Goal: Find specific page/section: Find specific page/section

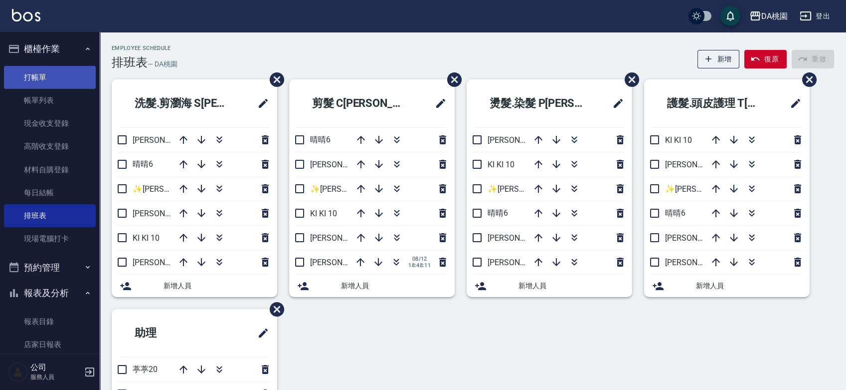
click at [36, 77] on link "打帳單" at bounding box center [50, 77] width 92 height 23
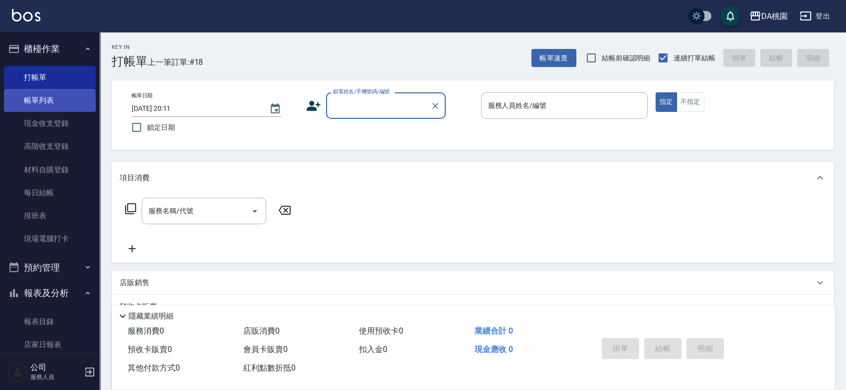
drag, startPoint x: 42, startPoint y: 94, endPoint x: 37, endPoint y: 94, distance: 5.5
click at [42, 94] on link "帳單列表" at bounding box center [50, 100] width 92 height 23
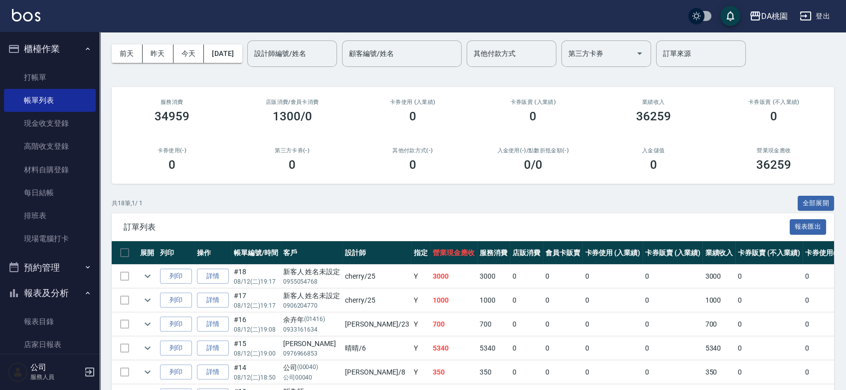
scroll to position [55, 0]
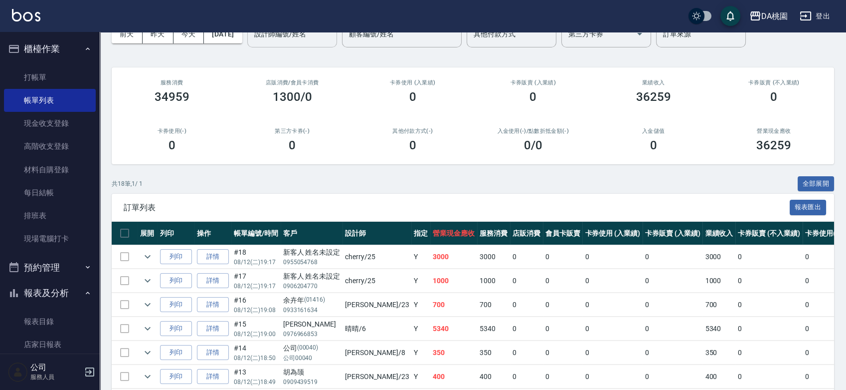
click at [304, 38] on input "設計師編號/姓名" at bounding box center [292, 33] width 81 height 17
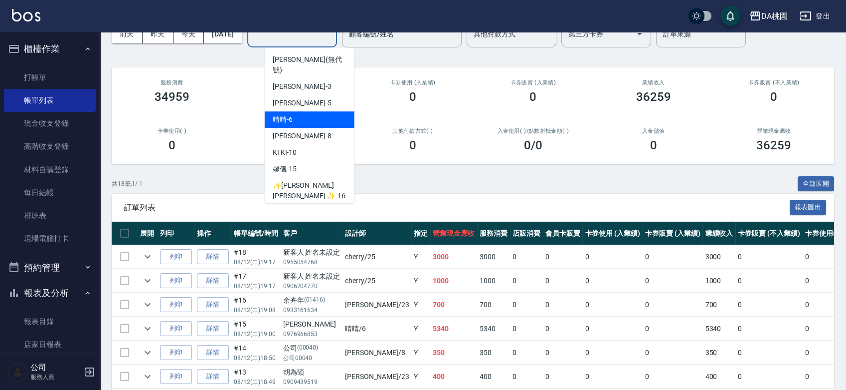
click at [289, 114] on span "晴晴 -6" at bounding box center [283, 119] width 20 height 10
type input "晴晴-6"
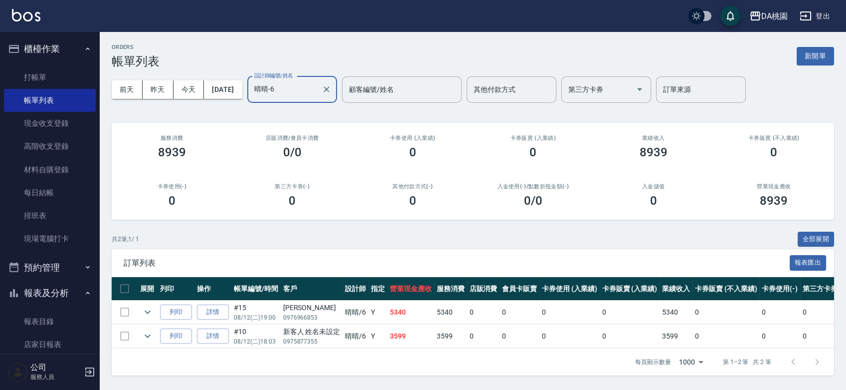
scroll to position [5, 0]
click at [332, 87] on icon "Clear" at bounding box center [327, 89] width 10 height 10
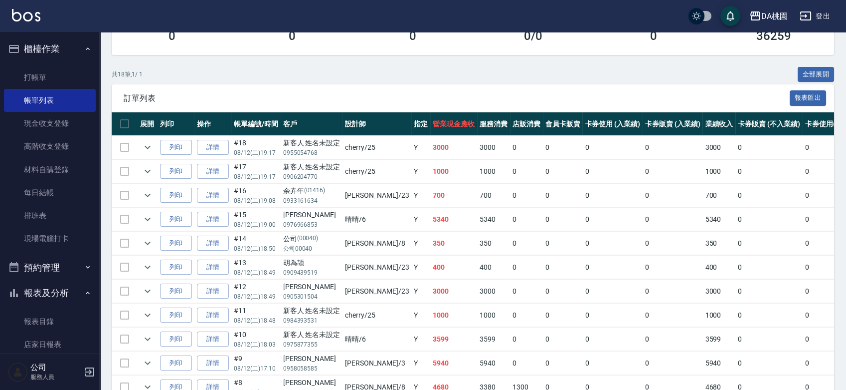
scroll to position [109, 0]
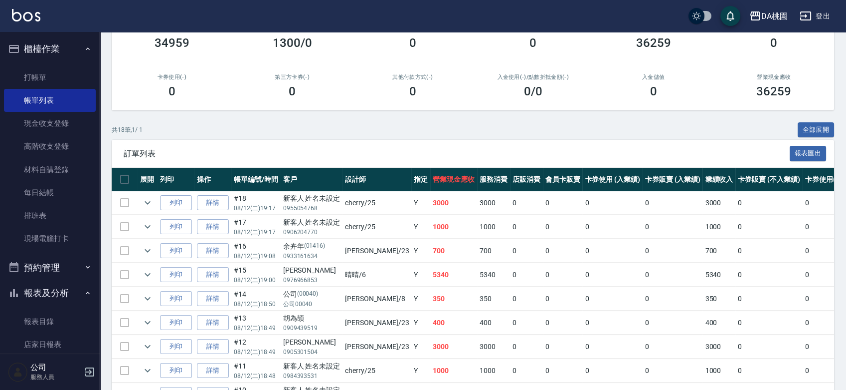
click at [45, 286] on button "報表及分析" at bounding box center [50, 293] width 92 height 26
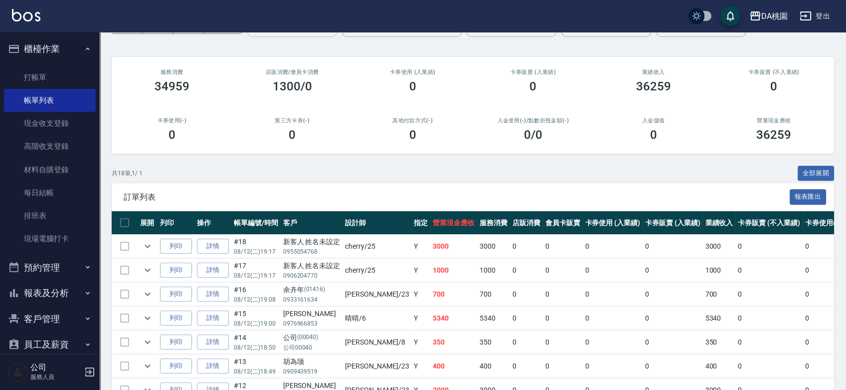
scroll to position [0, 0]
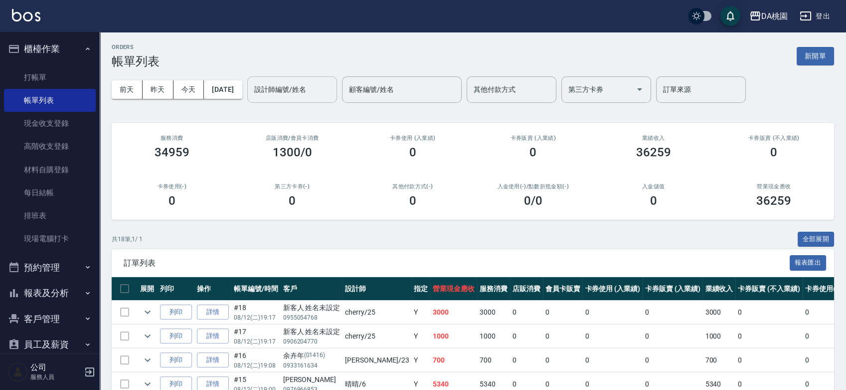
click at [44, 287] on button "報表及分析" at bounding box center [50, 293] width 92 height 26
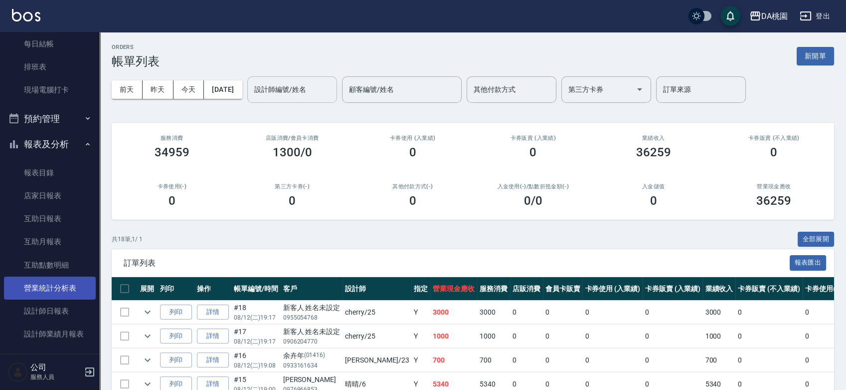
scroll to position [166, 0]
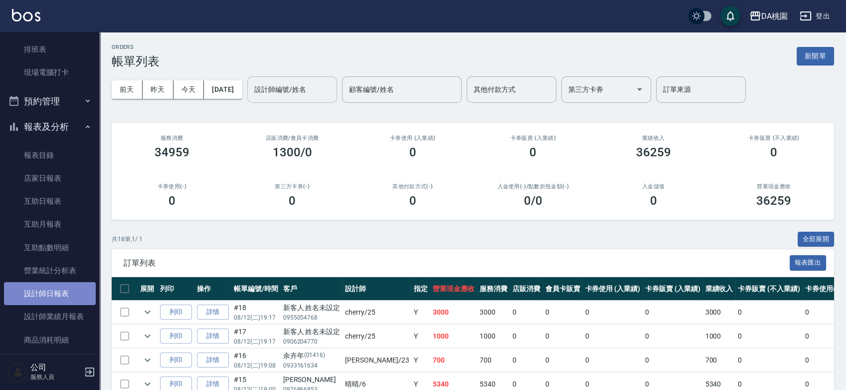
click at [52, 287] on link "設計師日報表" at bounding box center [50, 293] width 92 height 23
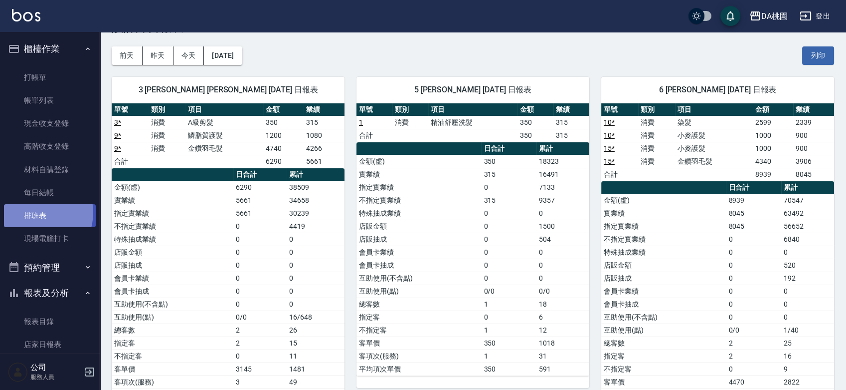
click at [37, 212] on link "排班表" at bounding box center [50, 215] width 92 height 23
